Goal: Transaction & Acquisition: Purchase product/service

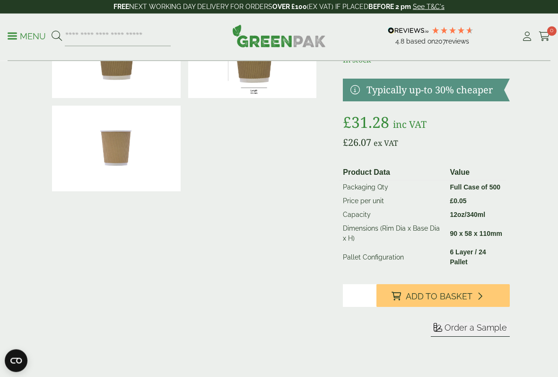
scroll to position [84, 0]
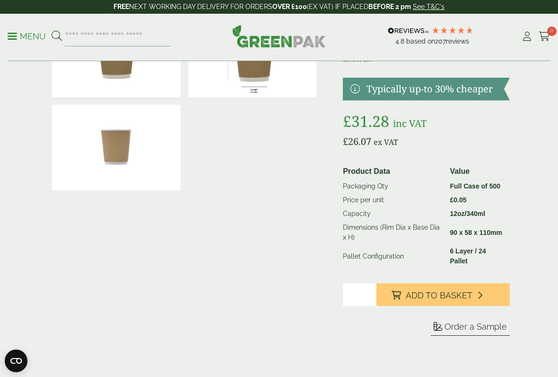
click at [416, 290] on span "Add to Basket" at bounding box center [439, 295] width 67 height 10
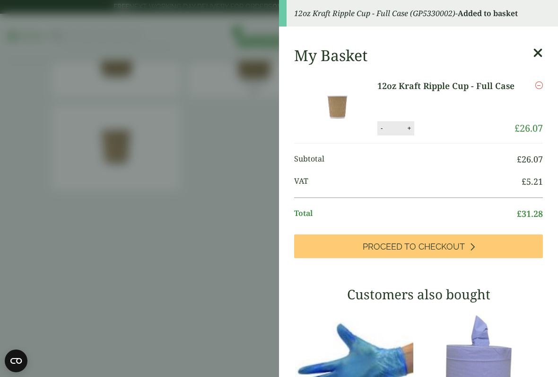
click at [205, 219] on aside "12oz Kraft Ripple Cup - Full Case (GP5330002) - Added to basket My Basket 12oz …" at bounding box center [279, 188] width 558 height 377
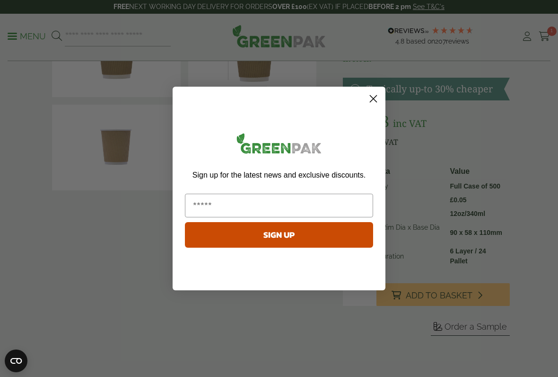
click at [381, 101] on circle "Close dialog" at bounding box center [374, 99] width 16 height 16
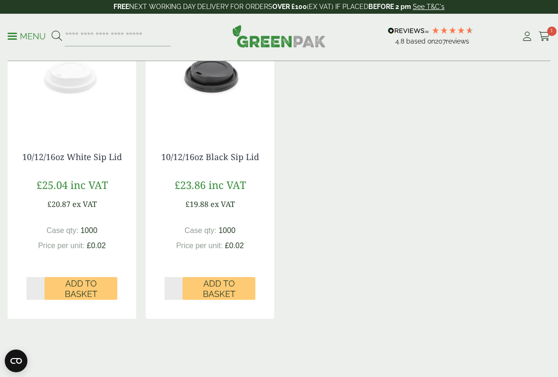
scroll to position [820, 0]
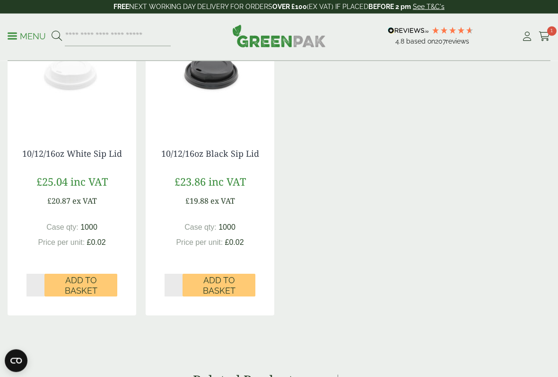
click at [74, 279] on span "Add to Basket" at bounding box center [81, 285] width 60 height 20
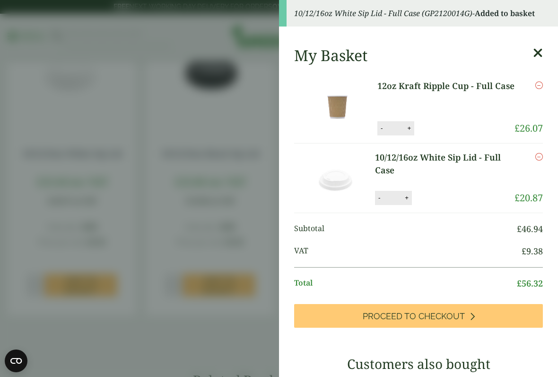
click at [209, 311] on aside "10/12/16oz White Sip Lid - Full Case (GP2120014G) - Added to basket My Basket 1…" at bounding box center [279, 188] width 558 height 377
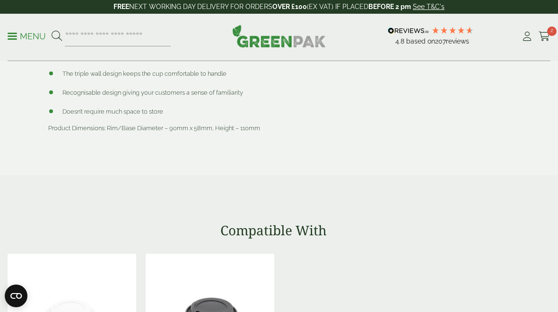
scroll to position [577, 0]
click at [541, 30] on link "Cart 2" at bounding box center [545, 36] width 12 height 14
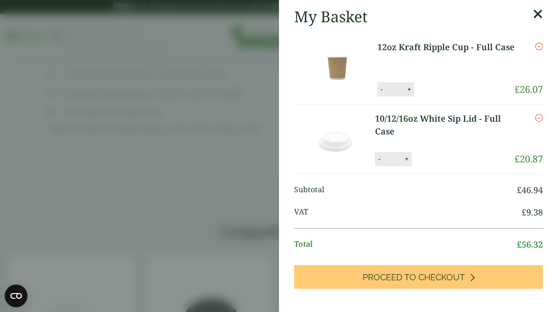
click at [535, 14] on icon at bounding box center [538, 14] width 10 height 13
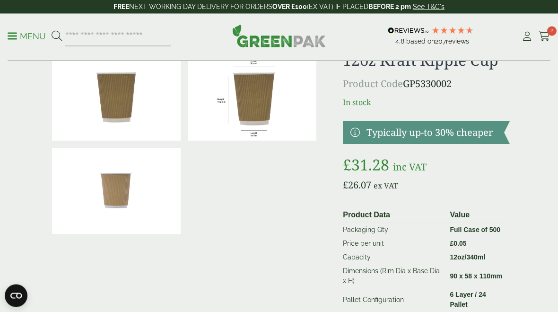
scroll to position [0, 0]
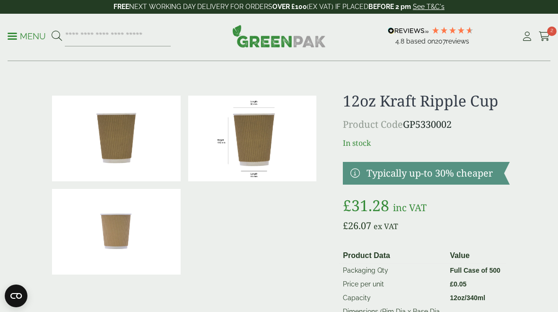
click at [12, 34] on link "Menu" at bounding box center [27, 35] width 38 height 9
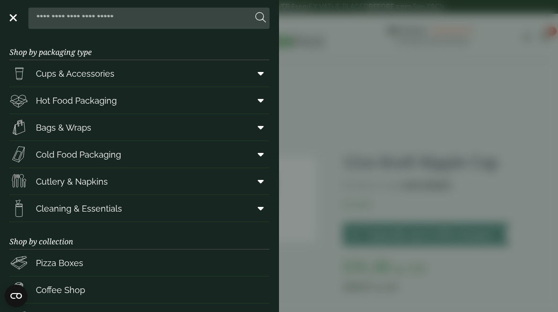
click at [95, 100] on span "Hot Food Packaging" at bounding box center [76, 100] width 81 height 13
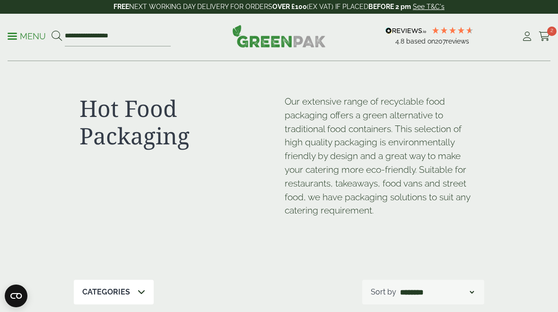
click at [23, 32] on p "Menu" at bounding box center [27, 36] width 38 height 11
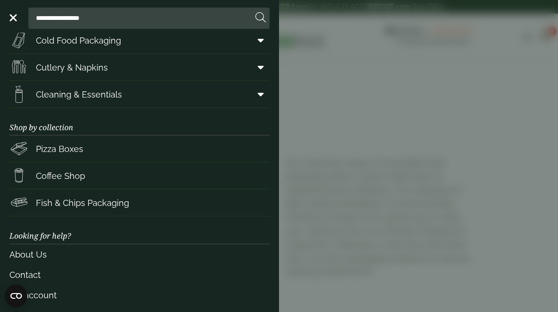
scroll to position [124, 0]
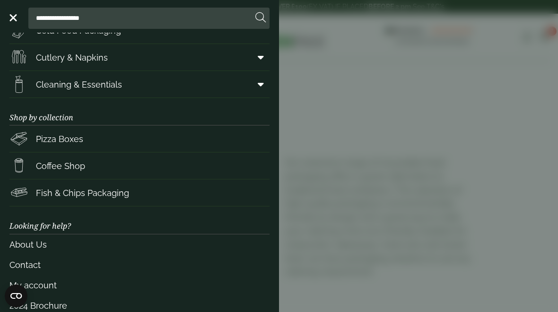
click at [51, 167] on span "Coffee Shop" at bounding box center [60, 165] width 49 height 13
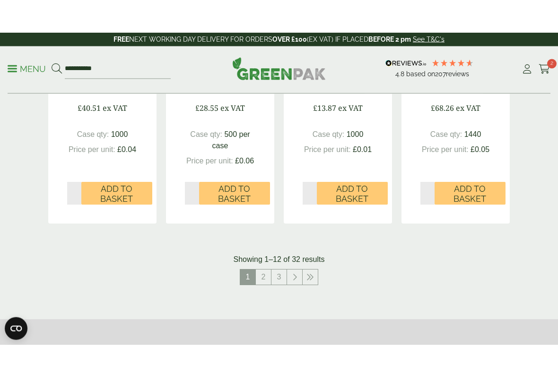
scroll to position [1003, 0]
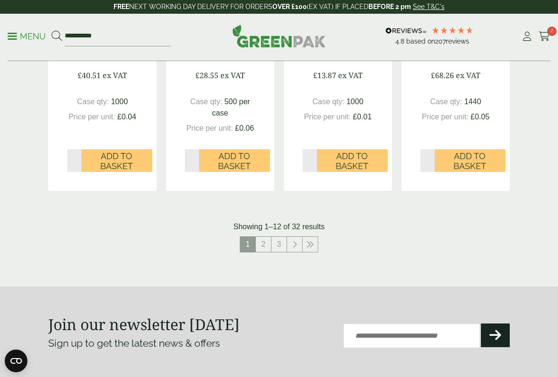
click at [262, 241] on link "2" at bounding box center [263, 244] width 15 height 15
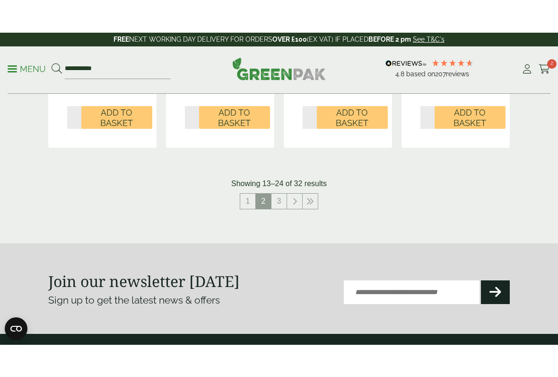
scroll to position [1069, 0]
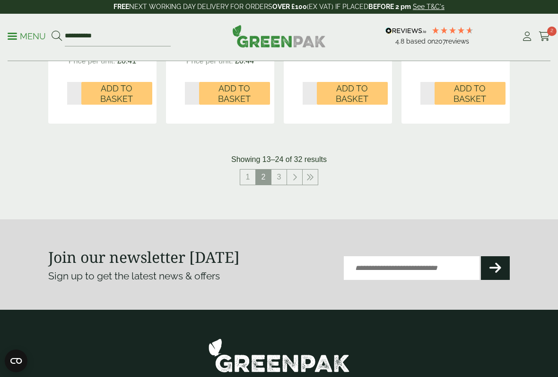
click at [276, 173] on link "3" at bounding box center [279, 176] width 15 height 15
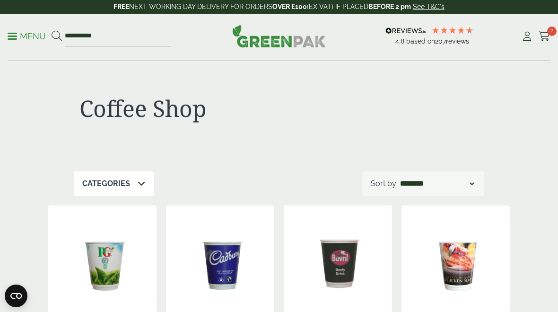
click at [540, 33] on icon at bounding box center [545, 36] width 12 height 9
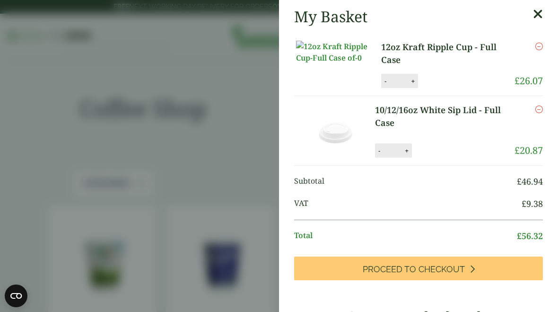
click at [540, 15] on icon at bounding box center [538, 14] width 10 height 13
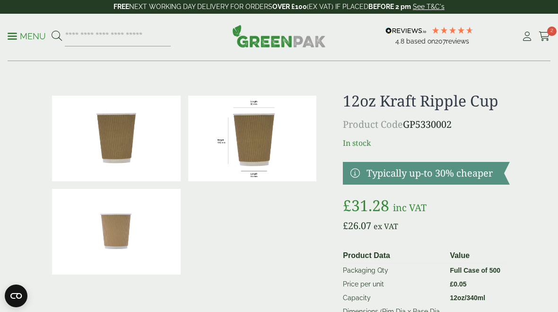
click at [544, 40] on icon at bounding box center [545, 36] width 12 height 9
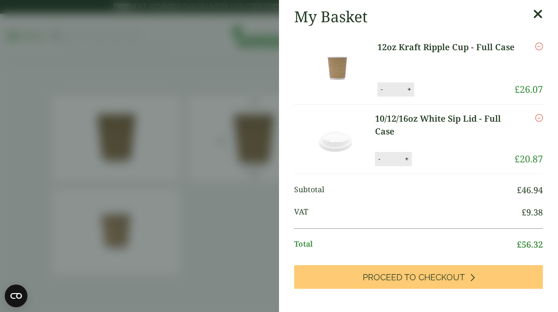
click at [390, 276] on span "Proceed to Checkout" at bounding box center [414, 277] width 102 height 10
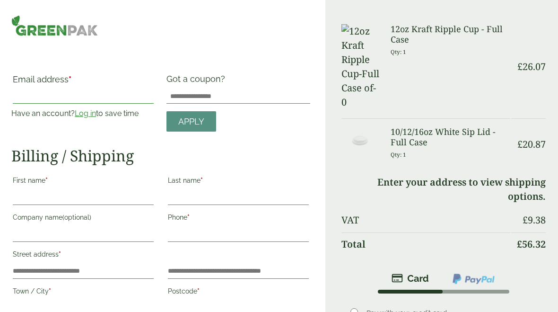
click at [55, 94] on input "Email address *" at bounding box center [83, 95] width 141 height 15
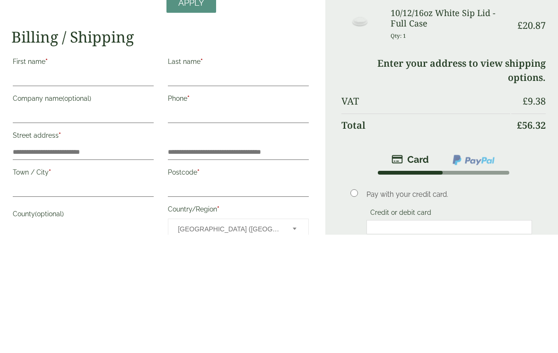
type input "**********"
click at [49, 190] on input "First name *" at bounding box center [83, 197] width 141 height 15
type input "******"
click at [211, 190] on input "Last name *" at bounding box center [238, 197] width 141 height 15
type input "**********"
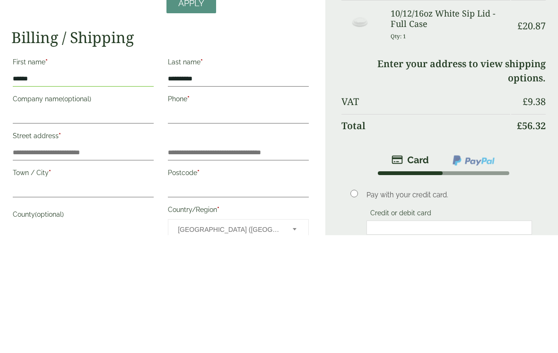
click at [66, 211] on label "Company name (optional)" at bounding box center [83, 219] width 141 height 16
click at [66, 227] on input "Company name (optional)" at bounding box center [83, 234] width 141 height 15
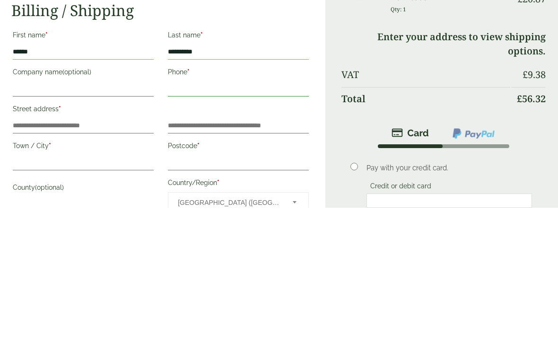
click at [216, 227] on input "Phone *" at bounding box center [238, 234] width 141 height 15
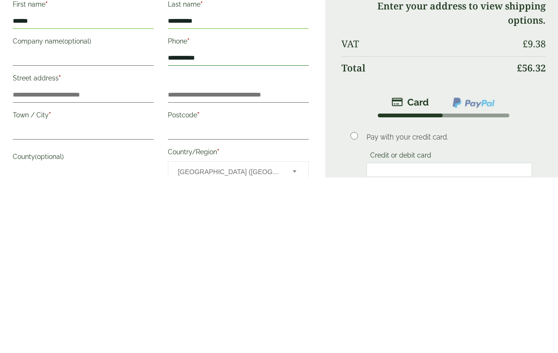
scroll to position [3, 0]
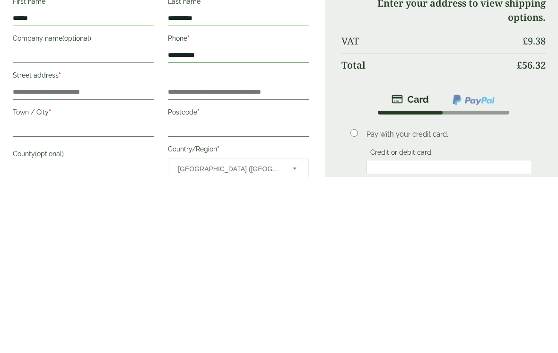
type input "**********"
click at [60, 261] on input "Street address *" at bounding box center [83, 268] width 141 height 15
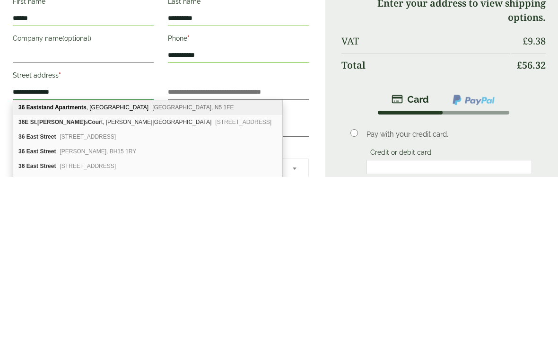
type input "**********"
click at [272, 298] on input "Postcode *" at bounding box center [238, 305] width 141 height 15
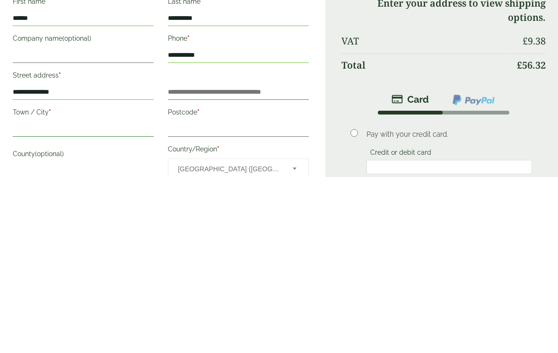
click at [111, 298] on input "Town / City *" at bounding box center [83, 305] width 141 height 15
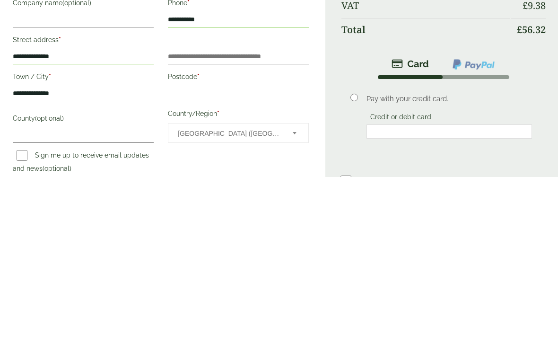
scroll to position [46, 0]
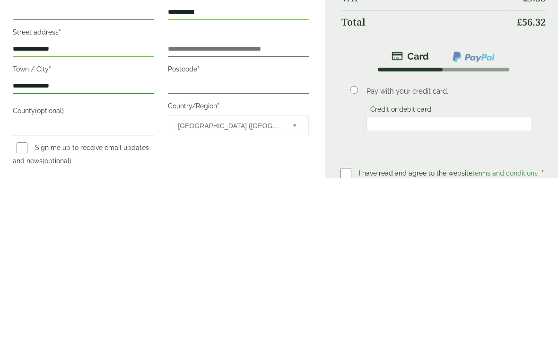
type input "**********"
click at [219, 254] on input "Postcode *" at bounding box center [238, 261] width 141 height 15
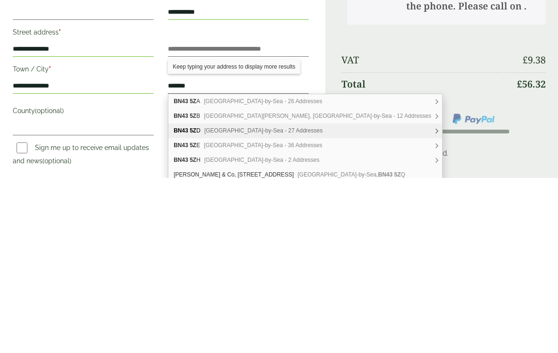
click at [250, 303] on span "East Street, Shoreham-by-Sea - 27 Addresses" at bounding box center [263, 306] width 118 height 7
type input "********"
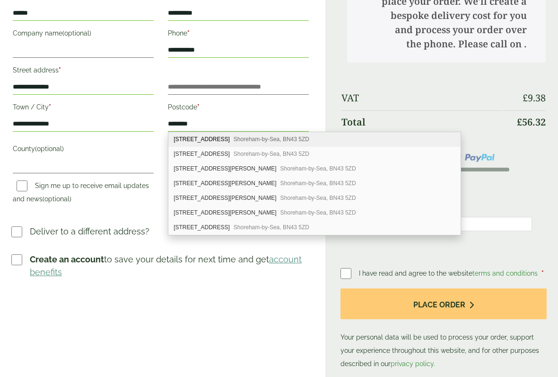
scroll to position [191, 0]
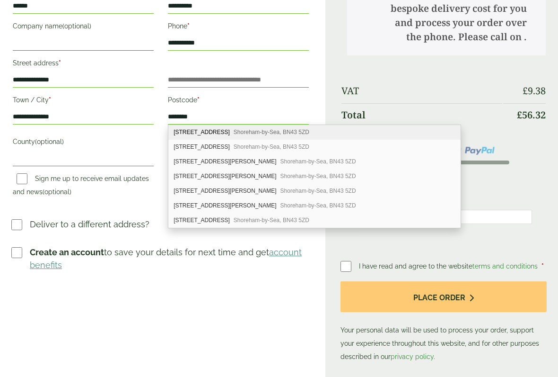
click at [253, 311] on div "**********" at bounding box center [162, 105] width 325 height 592
click at [104, 74] on input "**********" at bounding box center [83, 80] width 141 height 15
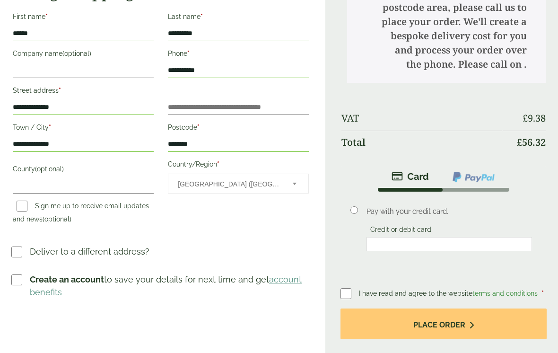
scroll to position [164, 0]
click at [25, 65] on input "Company name (optional)" at bounding box center [83, 70] width 141 height 15
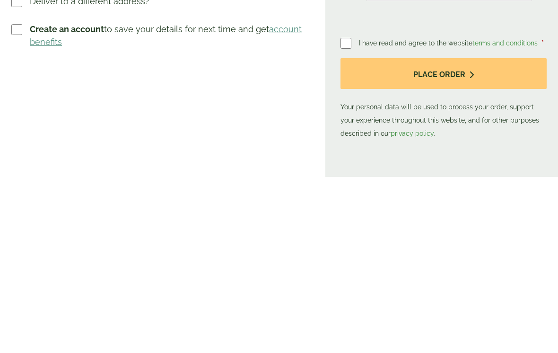
scroll to position [240, 0]
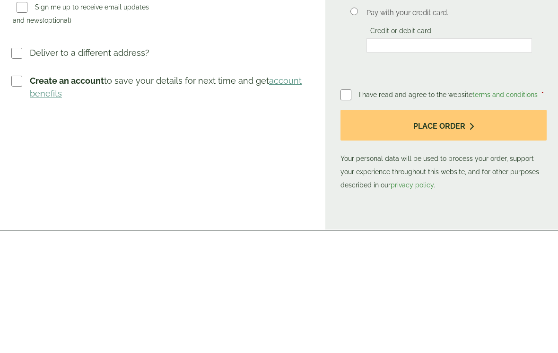
type input "**********"
click at [373, 232] on button "Place order" at bounding box center [444, 247] width 206 height 31
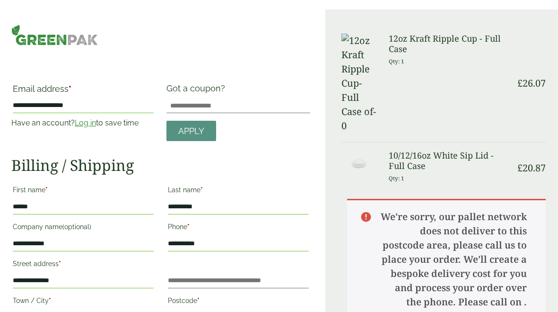
scroll to position [0, 0]
